Goal: Find contact information: Find contact information

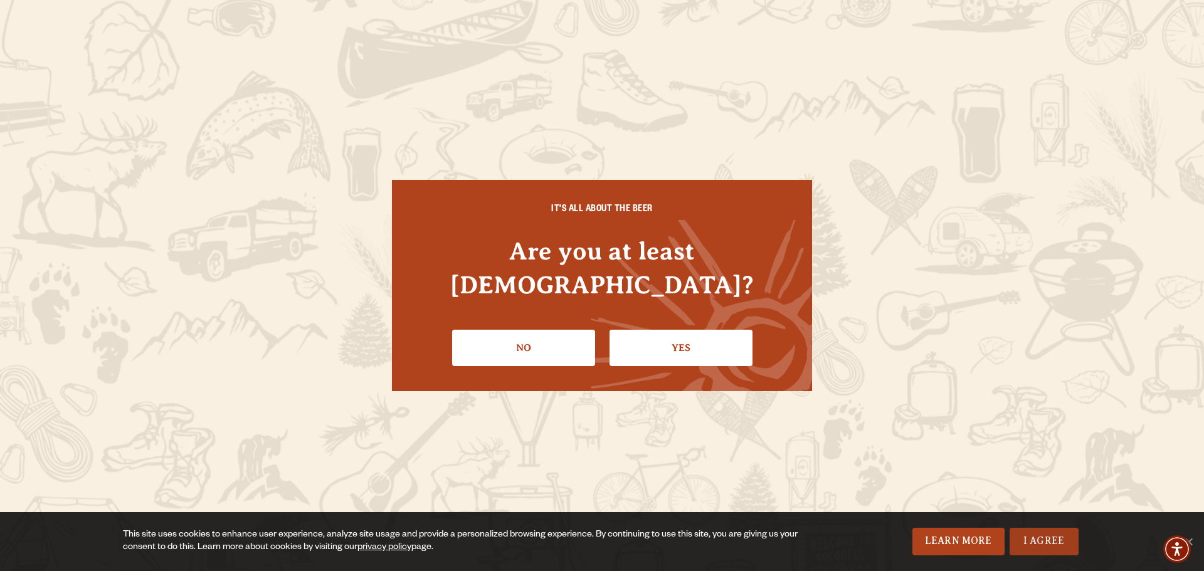
click at [1058, 544] on link "I Agree" at bounding box center [1044, 542] width 69 height 28
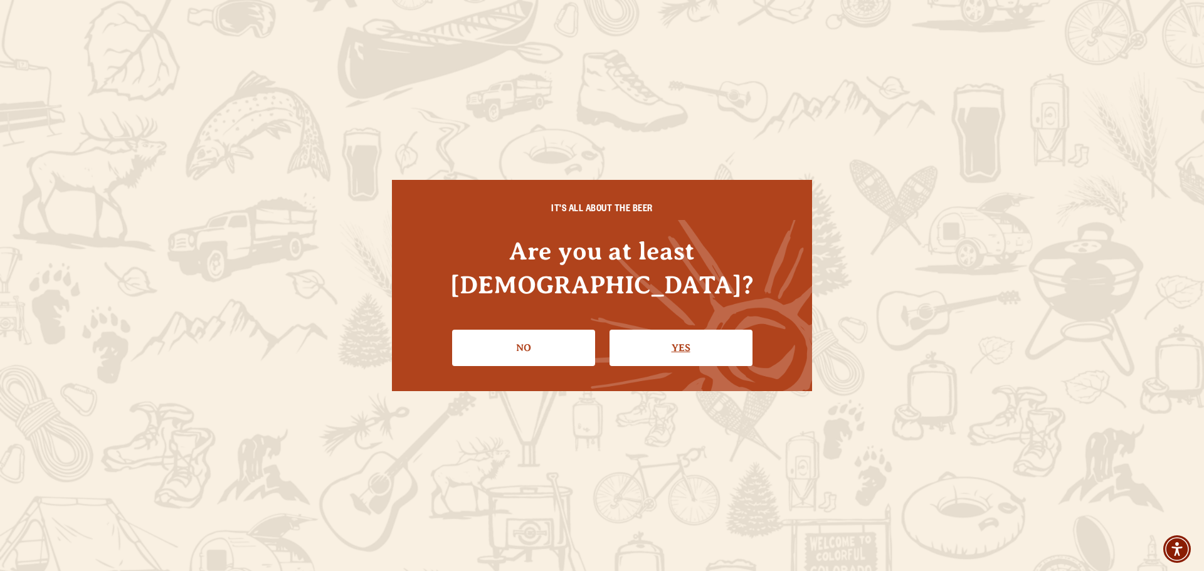
click at [675, 337] on link "Yes" at bounding box center [681, 348] width 143 height 36
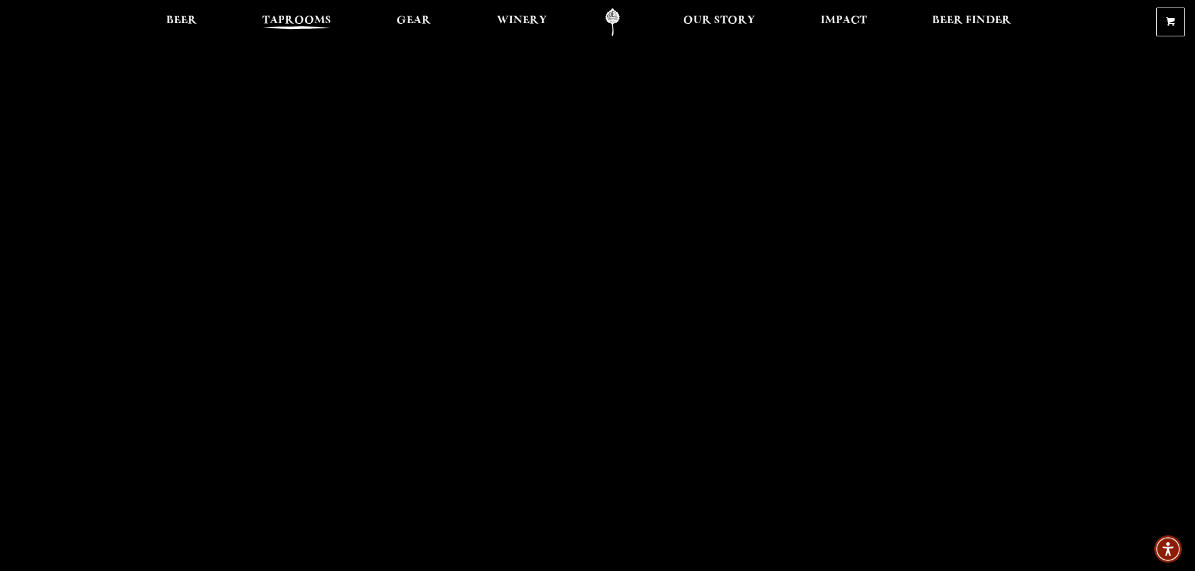
click at [297, 20] on span "Taprooms" at bounding box center [296, 21] width 69 height 10
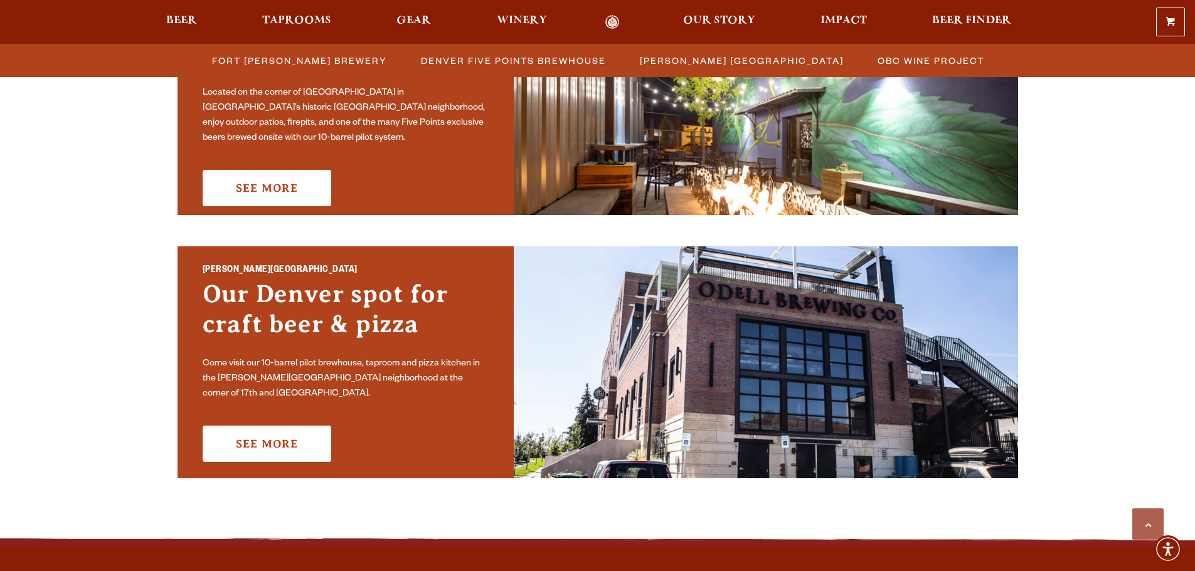
scroll to position [815, 0]
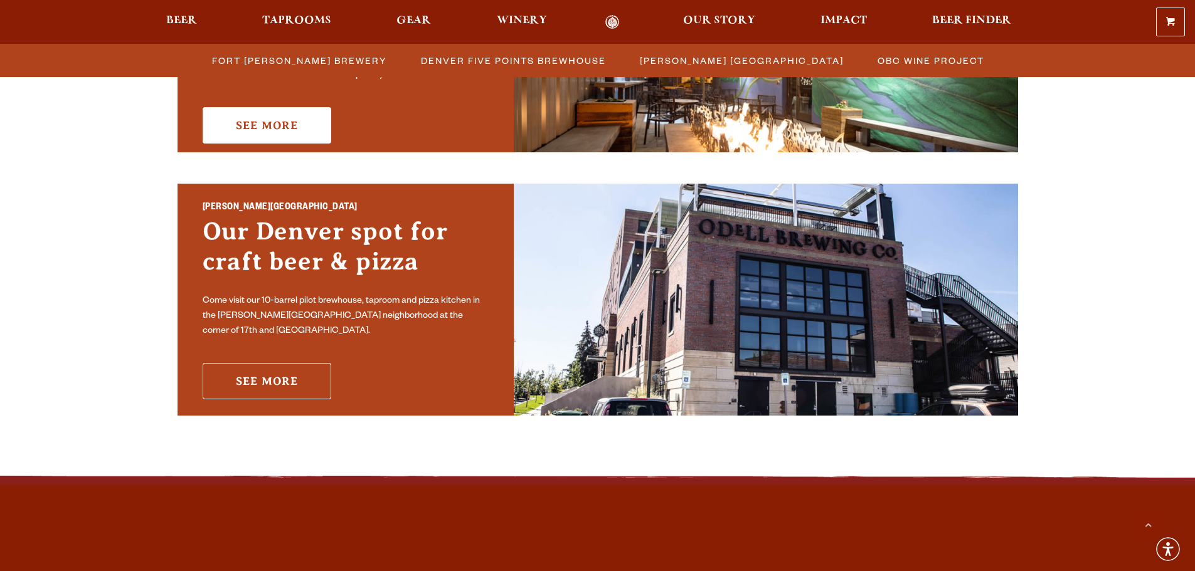
click at [289, 368] on link "See More" at bounding box center [267, 381] width 129 height 36
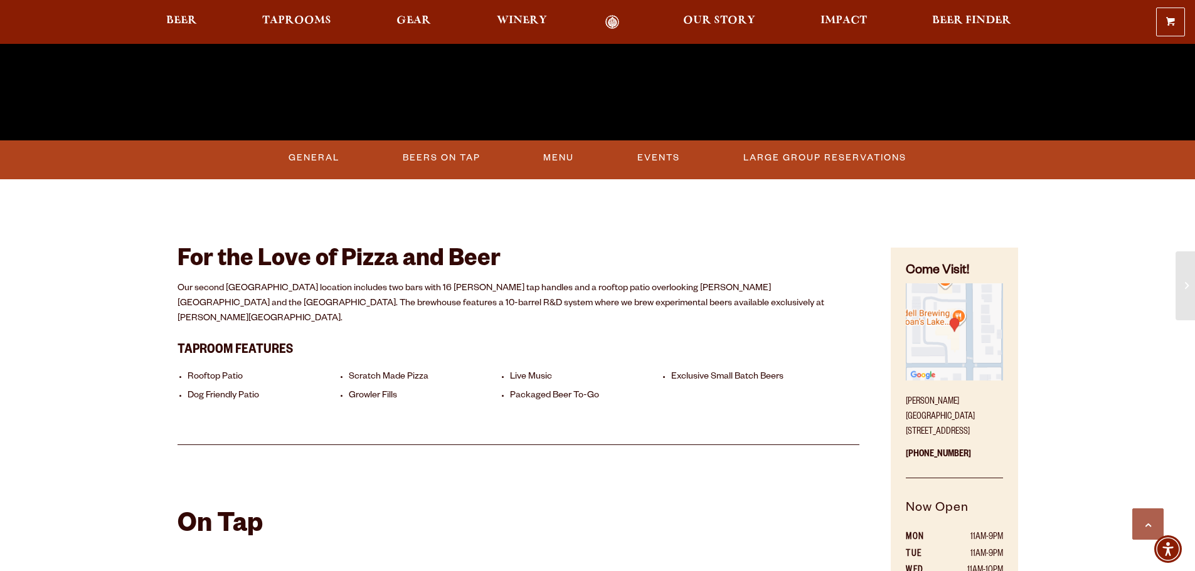
scroll to position [565, 0]
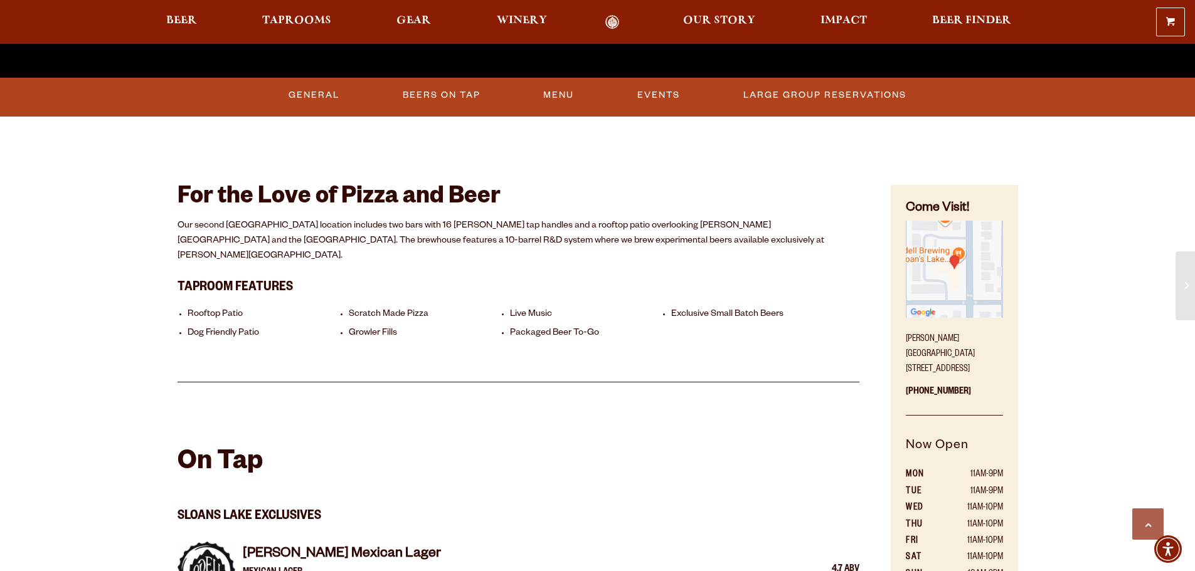
drag, startPoint x: 906, startPoint y: 356, endPoint x: 998, endPoint y: 349, distance: 92.5
click at [998, 349] on p "[PERSON_NAME][GEOGRAPHIC_DATA] [STREET_ADDRESS]" at bounding box center [954, 351] width 97 height 53
copy p "[STREET_ADDRESS]"
click at [426, 21] on span "Gear" at bounding box center [413, 21] width 35 height 10
